Goal: Task Accomplishment & Management: Complete application form

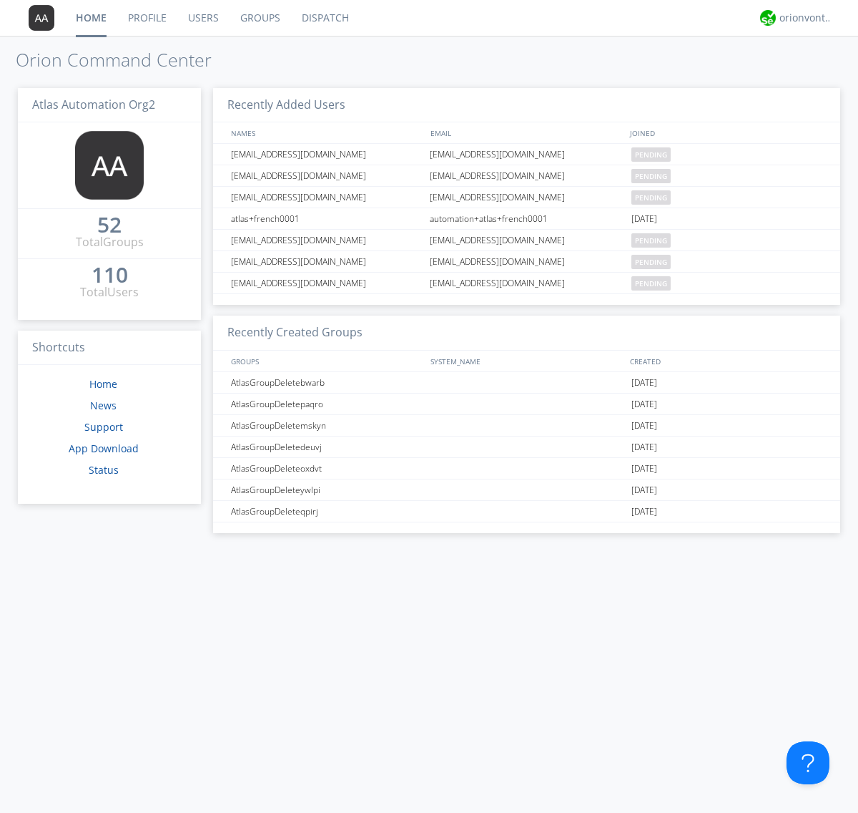
click at [202, 18] on link "Users" at bounding box center [203, 18] width 52 height 36
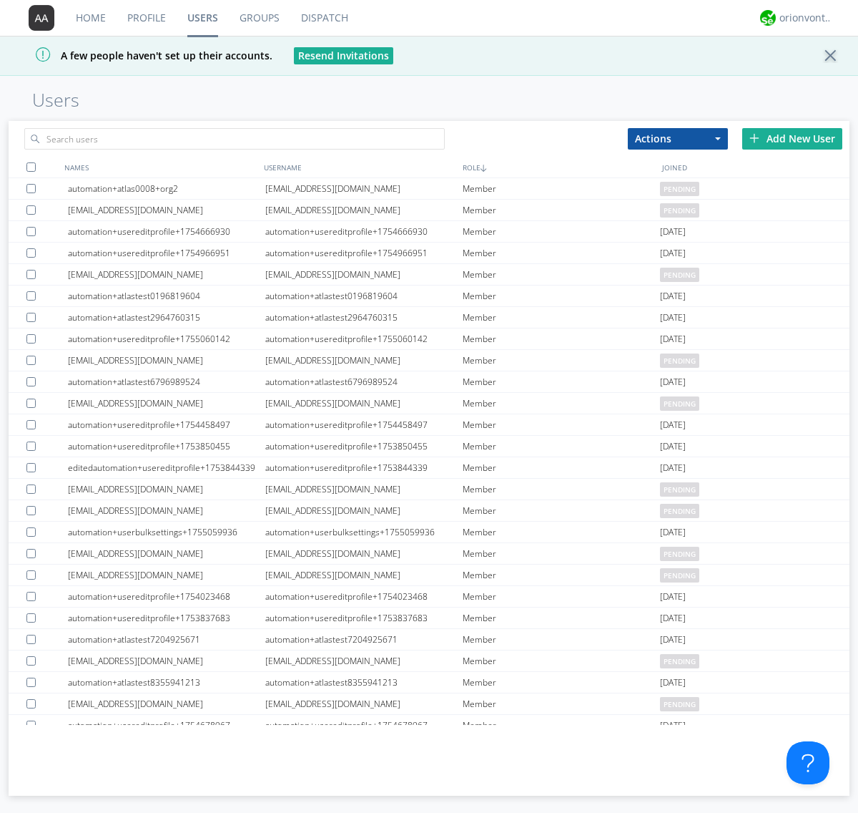
click at [793, 138] on div "Add New User" at bounding box center [792, 138] width 100 height 21
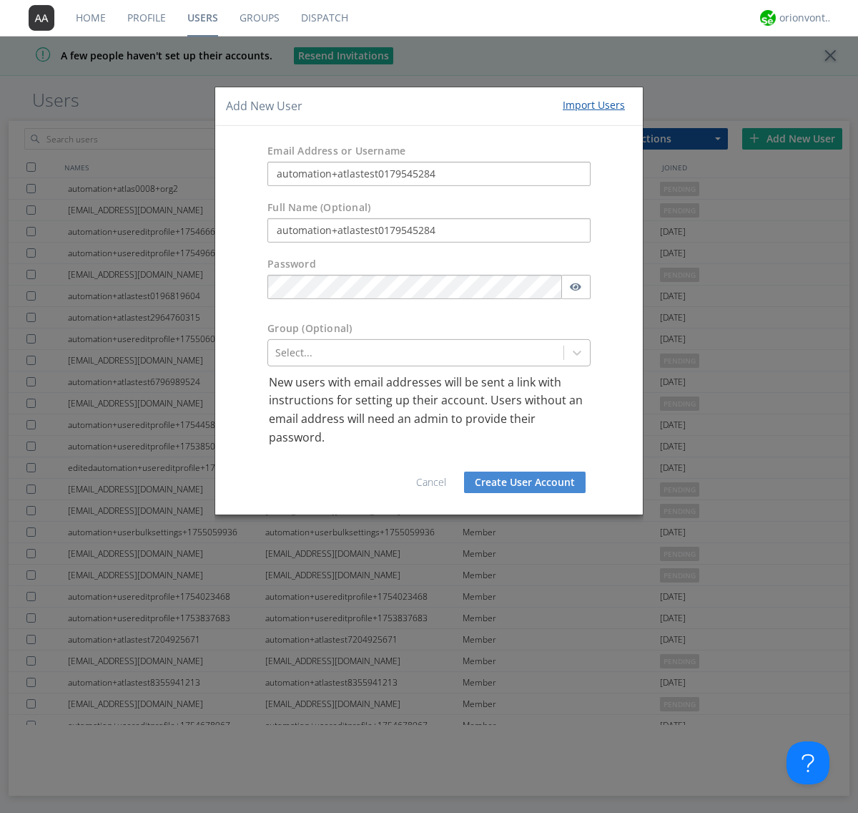
click at [416, 352] on div at bounding box center [415, 352] width 281 height 17
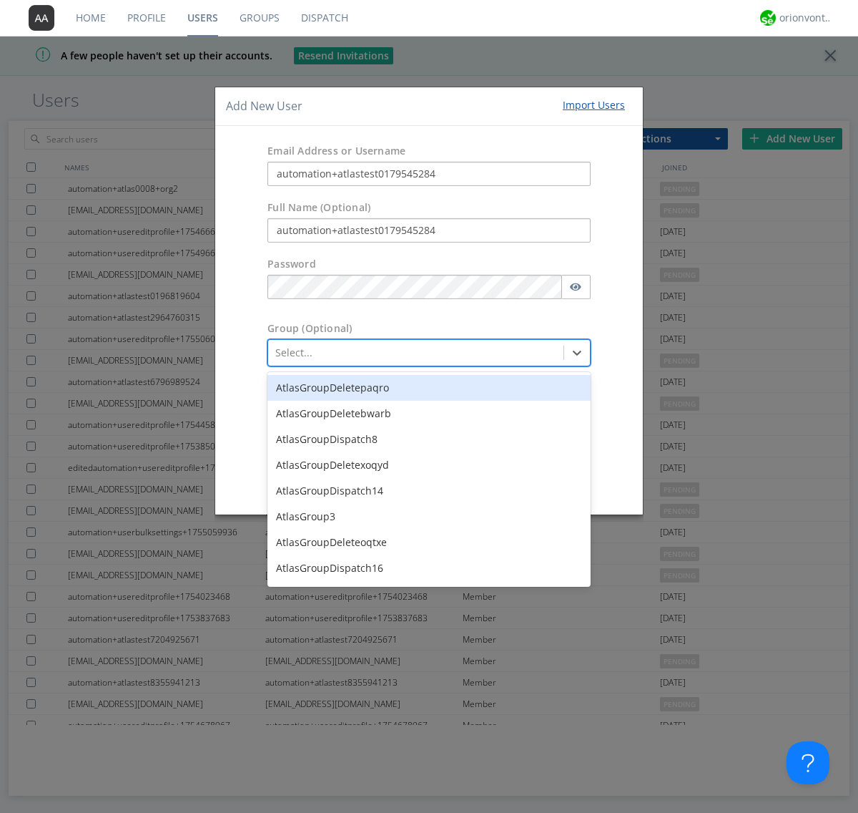
click at [426, 761] on div "AtlasGroupDefaultTest" at bounding box center [429, 774] width 323 height 26
click at [525, 482] on button "Create User Account" at bounding box center [525, 481] width 122 height 21
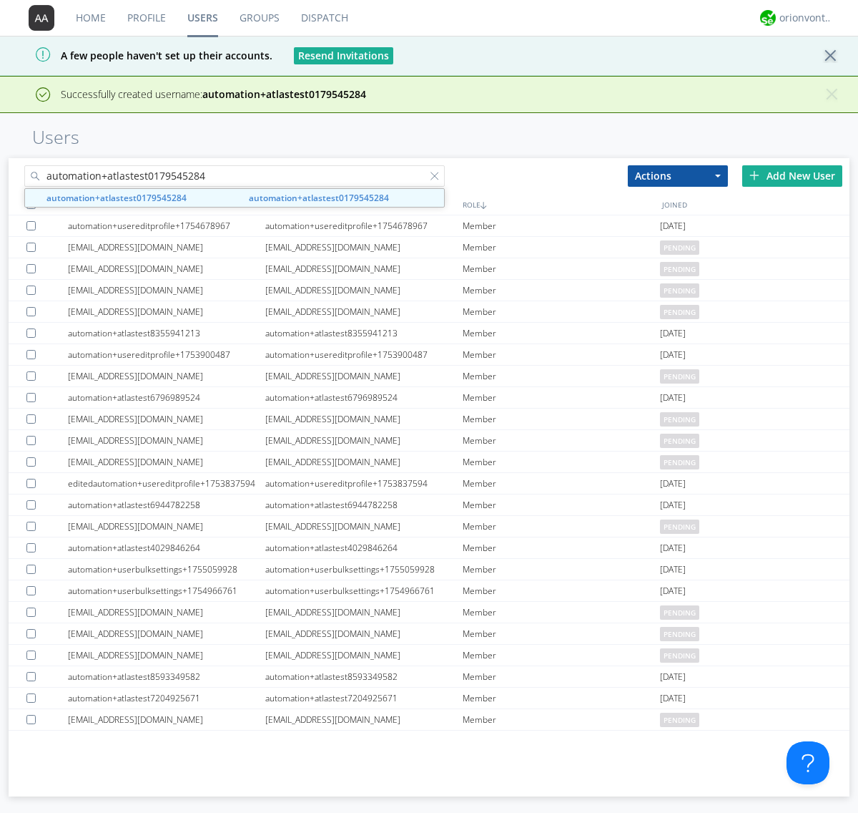
type input "automation+atlastest0179545284"
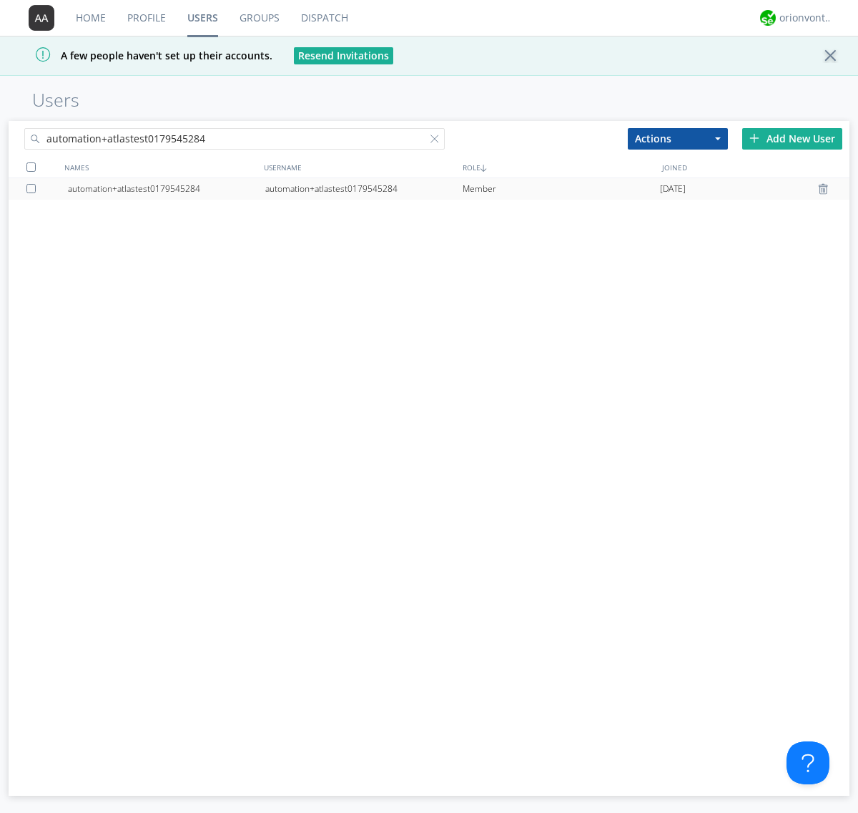
click at [363, 188] on div "automation+atlastest0179545284" at bounding box center [363, 188] width 197 height 21
